Goal: Find specific page/section: Find specific page/section

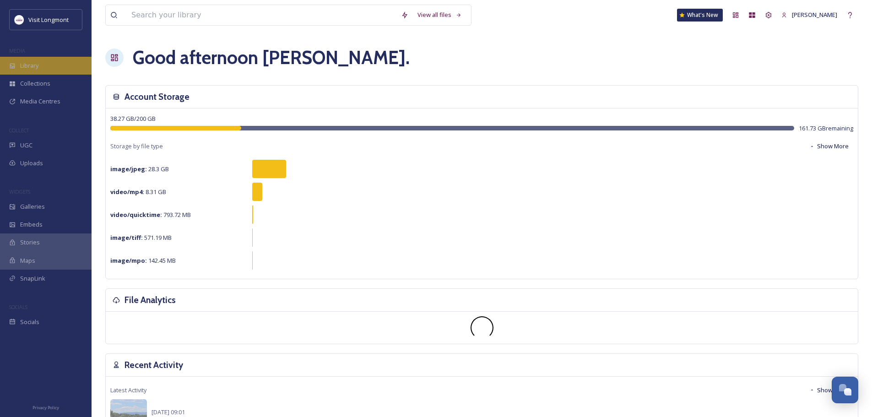
click at [25, 67] on span "Library" at bounding box center [29, 65] width 18 height 9
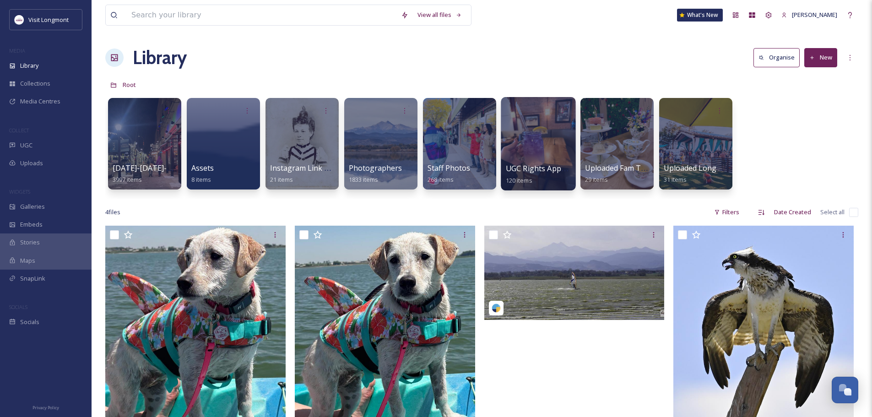
click at [520, 154] on div at bounding box center [538, 143] width 75 height 93
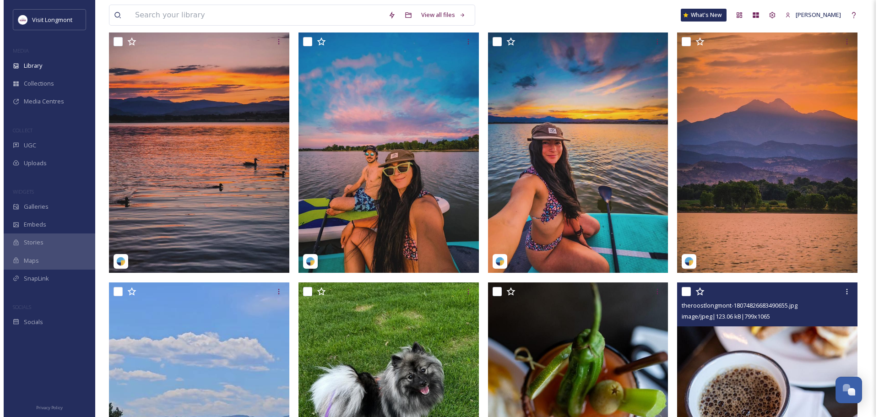
scroll to position [92, 0]
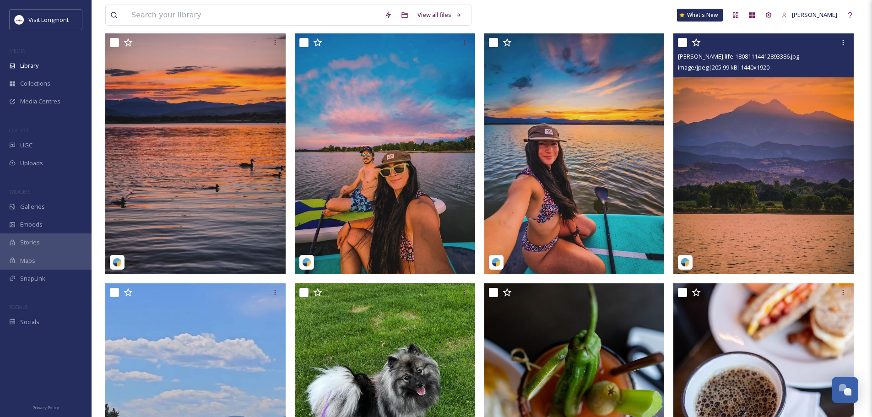
click at [740, 213] on img at bounding box center [764, 153] width 180 height 240
